Goal: Navigation & Orientation: Go to known website

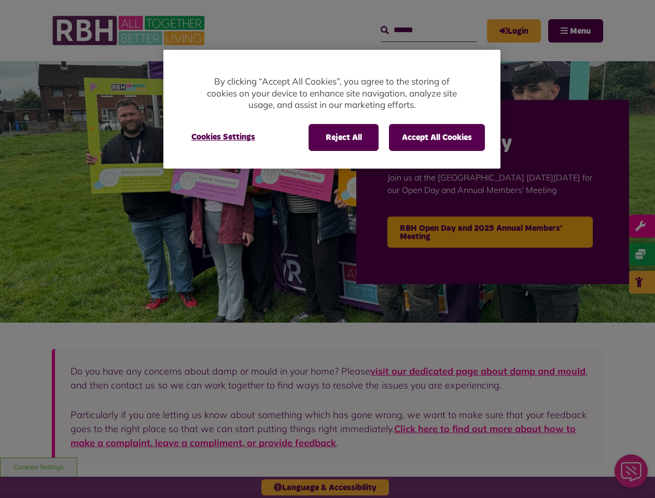
click at [327, 249] on div at bounding box center [327, 249] width 655 height 498
click at [343, 137] on button "Reject All" at bounding box center [344, 137] width 70 height 27
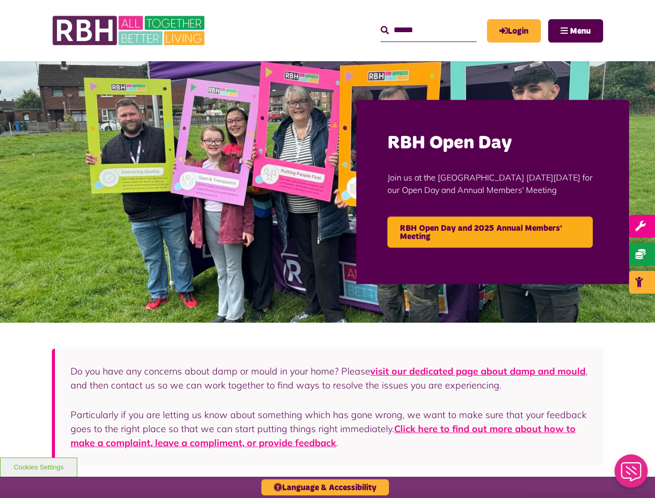
click at [437, 137] on button "Accept All Cookies" at bounding box center [437, 137] width 96 height 27
click at [223, 137] on img at bounding box center [327, 191] width 655 height 261
